Goal: Navigation & Orientation: Find specific page/section

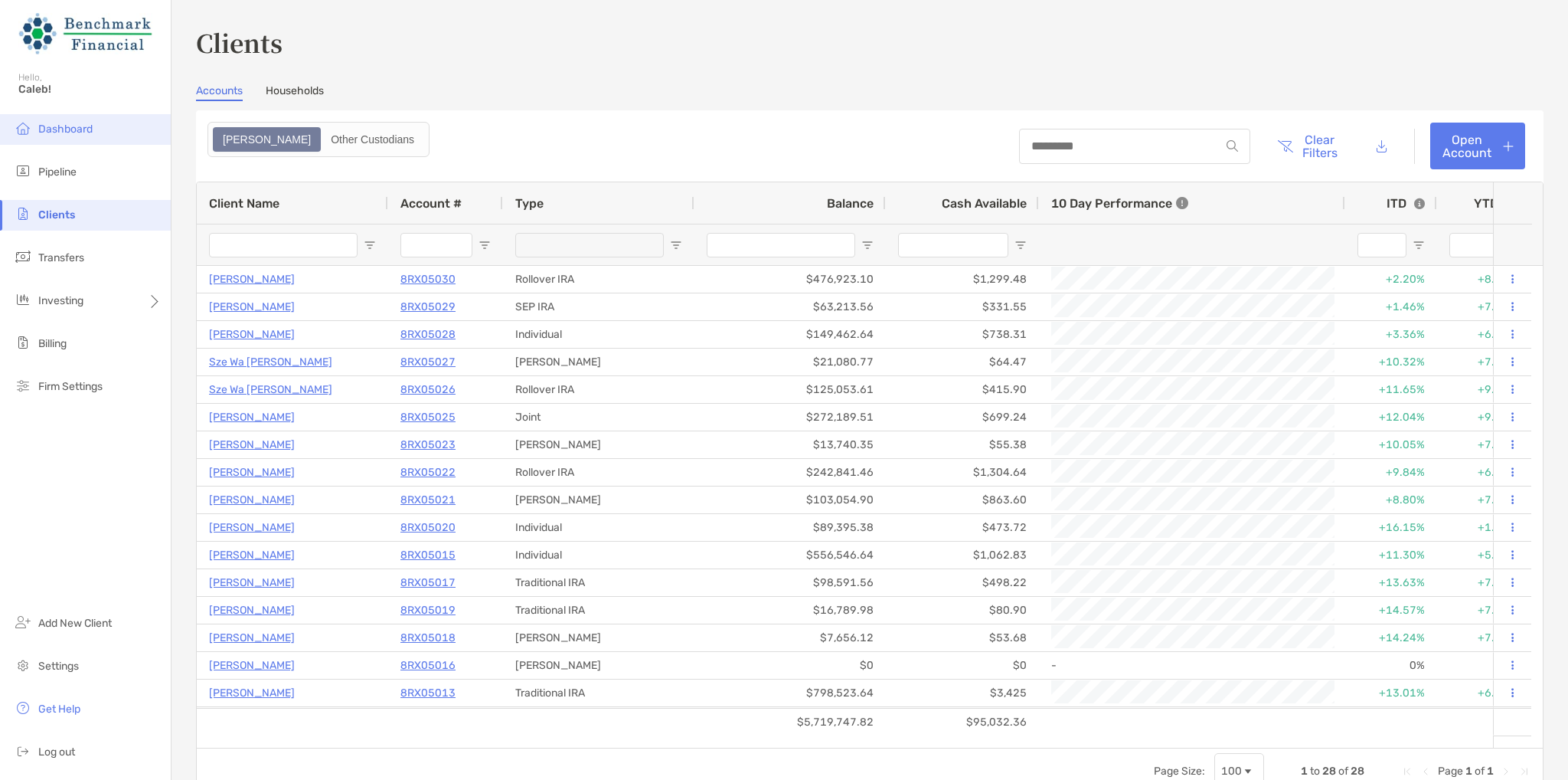
click at [77, 127] on span "Dashboard" at bounding box center [66, 128] width 55 height 13
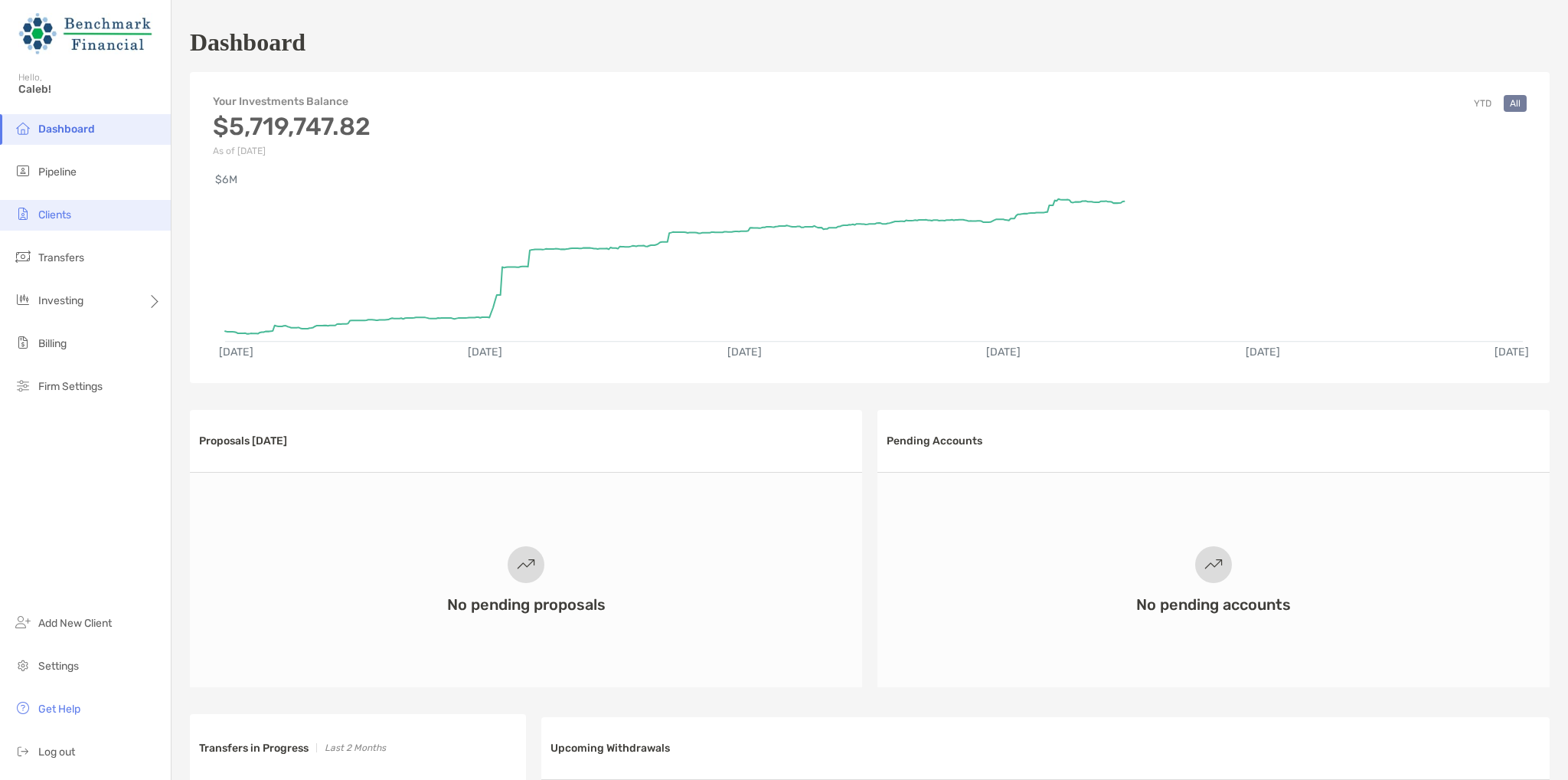
click at [33, 215] on li "Clients" at bounding box center [85, 215] width 171 height 31
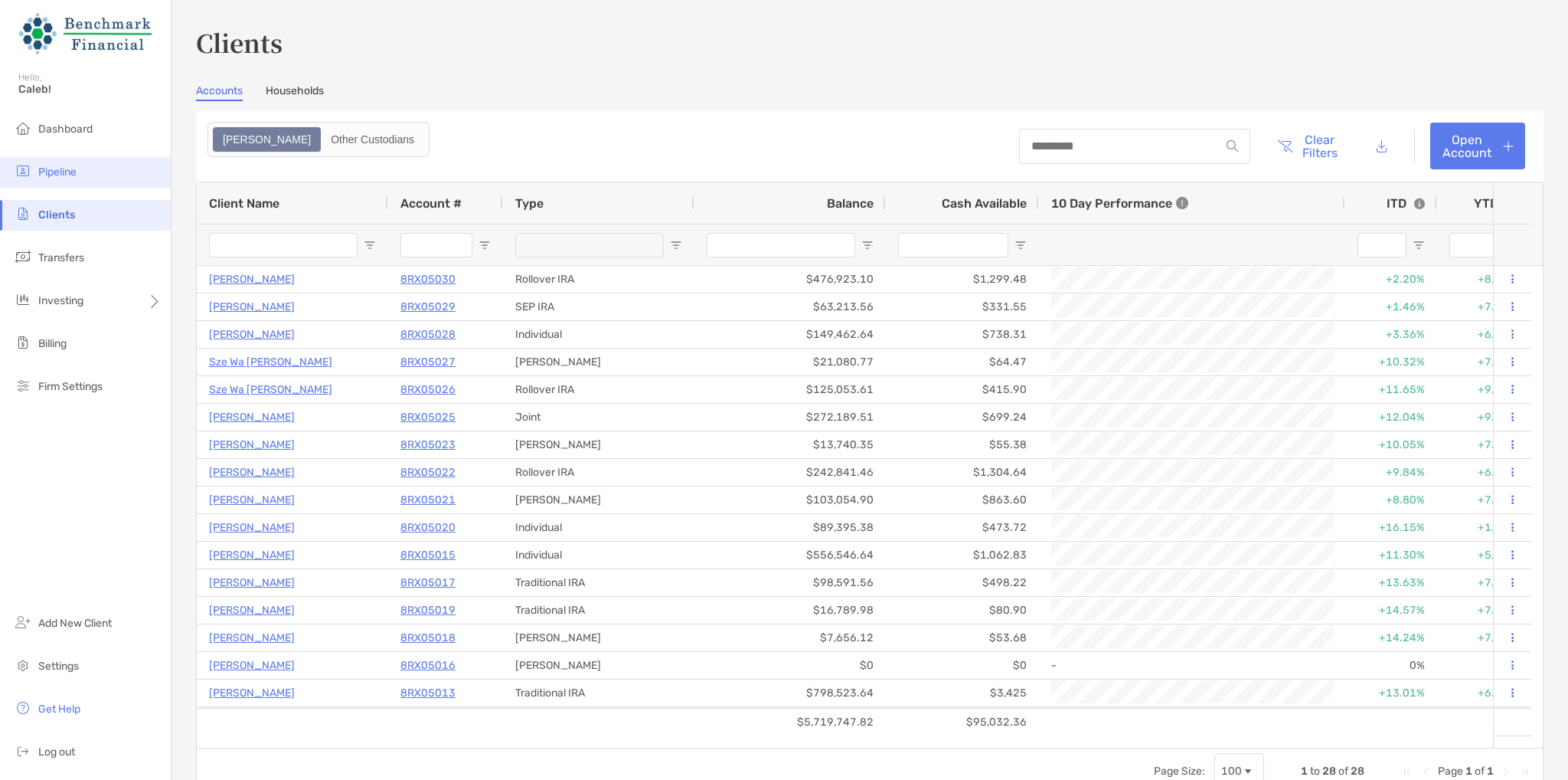
click at [69, 173] on span "Pipeline" at bounding box center [57, 172] width 38 height 13
